Goal: Check status: Check status

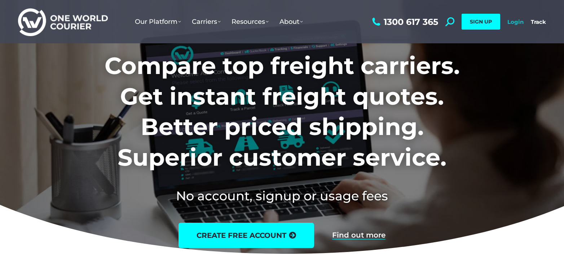
click at [515, 21] on link "Login" at bounding box center [515, 21] width 16 height 7
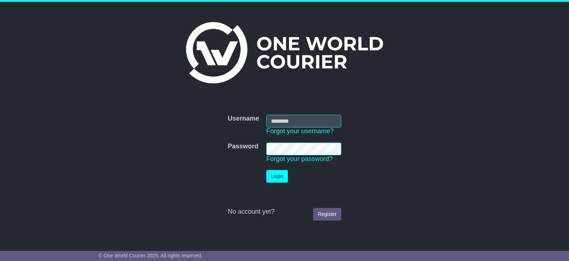
type input "**********"
click at [275, 177] on button "Login" at bounding box center [277, 176] width 22 height 13
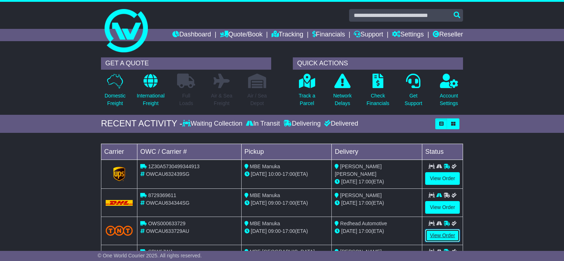
click at [446, 233] on link "View Order" at bounding box center [442, 235] width 35 height 13
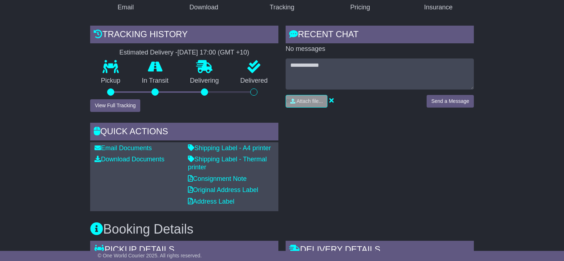
scroll to position [148, 0]
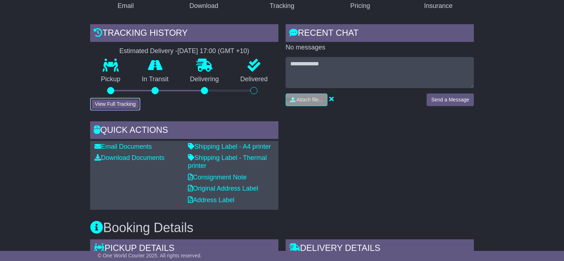
click at [123, 104] on button "View Full Tracking" at bounding box center [115, 104] width 50 height 13
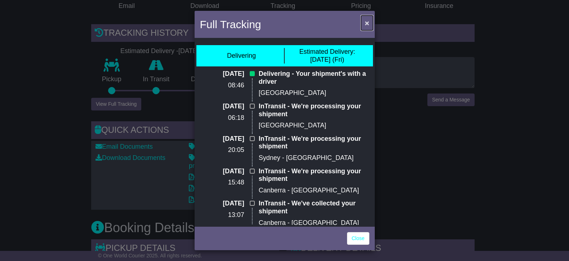
click at [366, 23] on span "×" at bounding box center [367, 23] width 4 height 8
